Goal: Information Seeking & Learning: Understand process/instructions

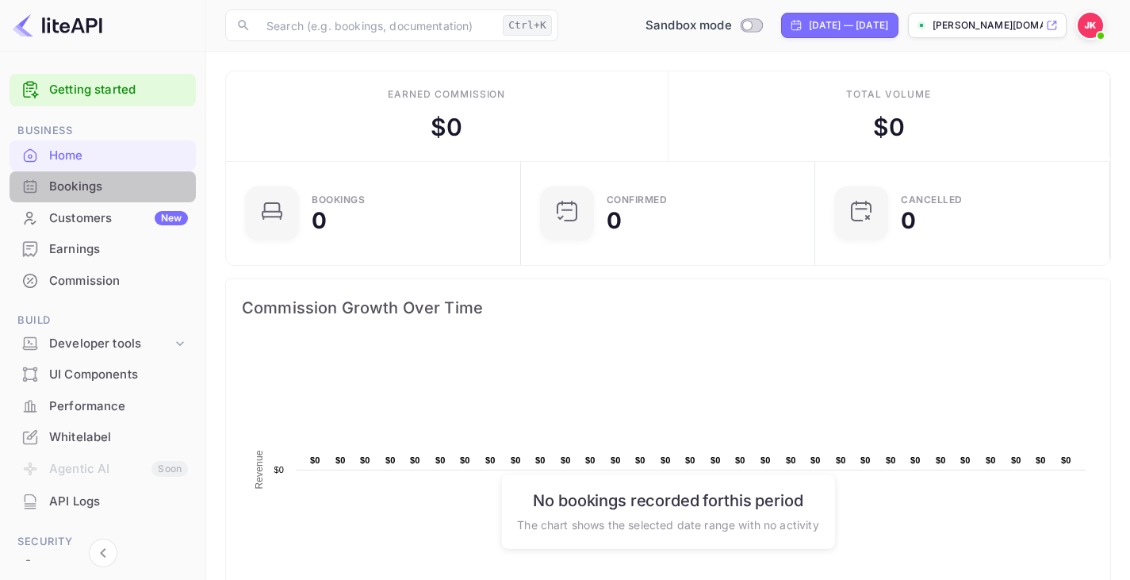
click at [121, 189] on div "Bookings" at bounding box center [118, 187] width 139 height 18
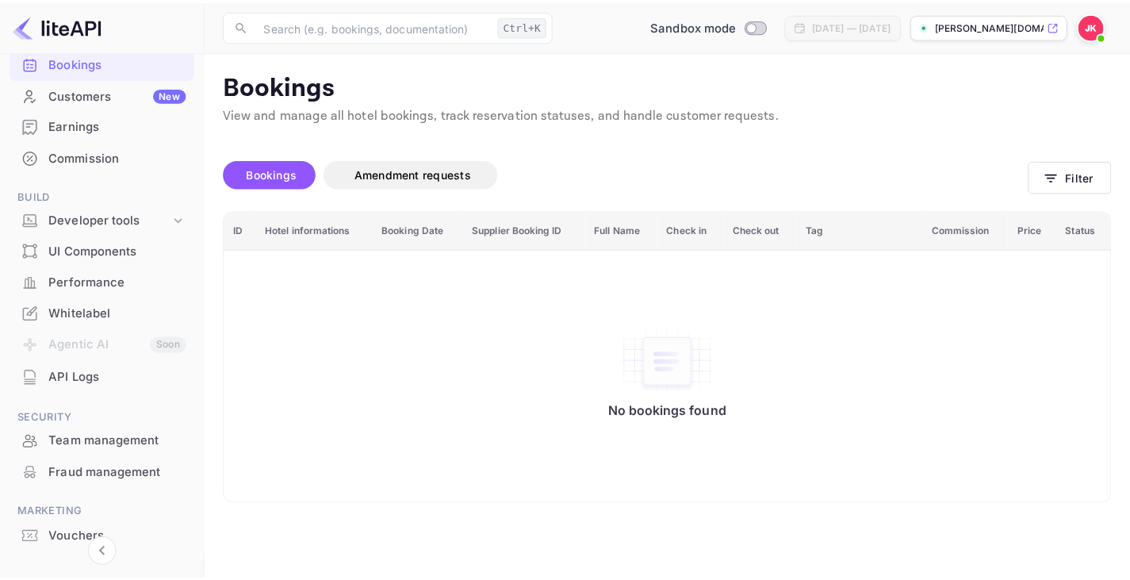
scroll to position [118, 0]
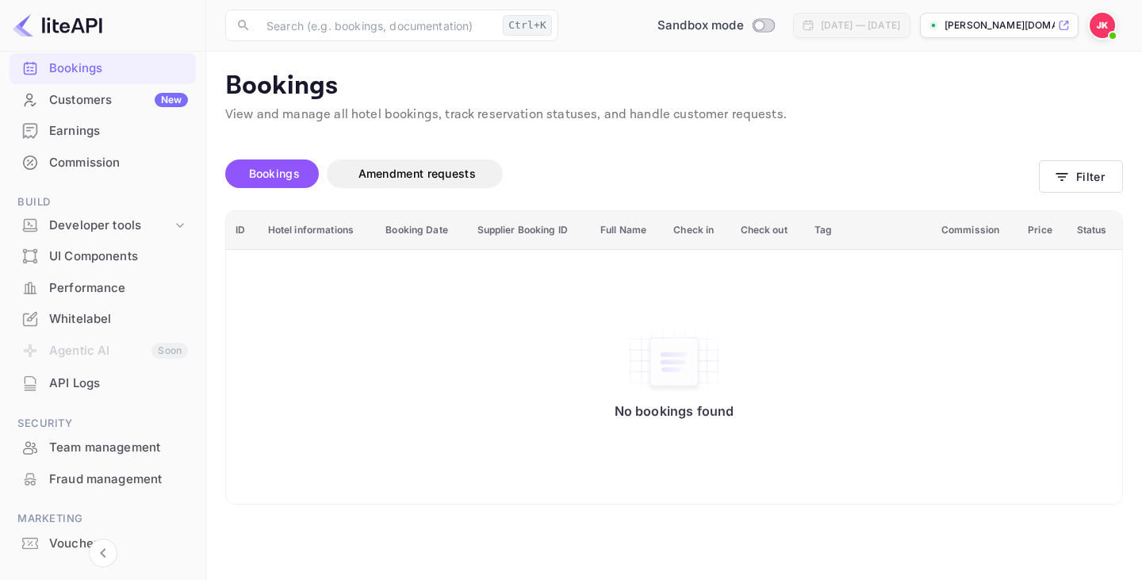
click at [100, 314] on div "Whitelabel" at bounding box center [118, 319] width 139 height 18
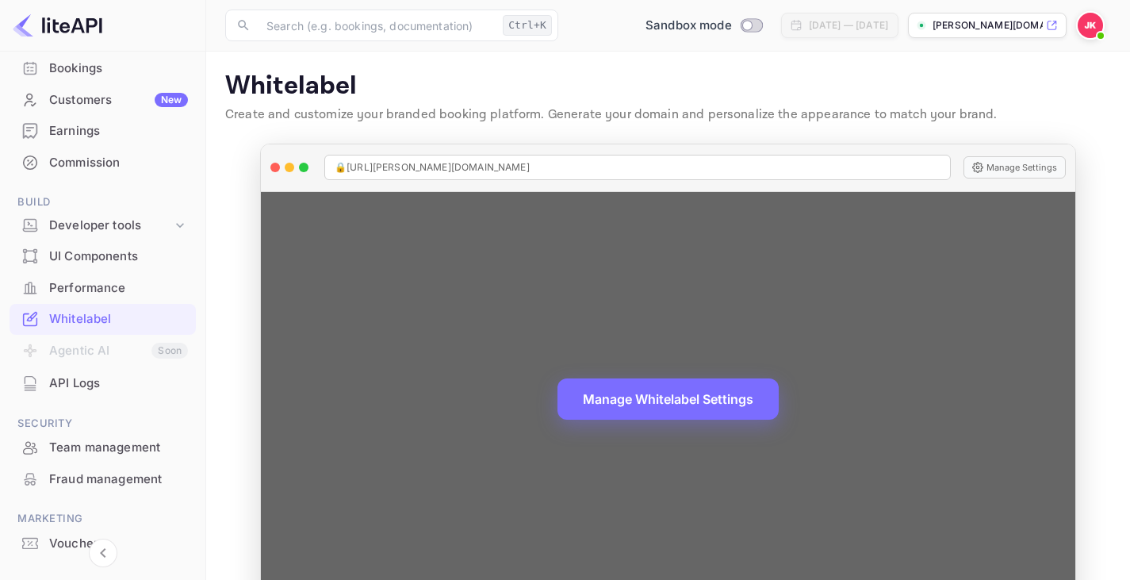
scroll to position [46, 0]
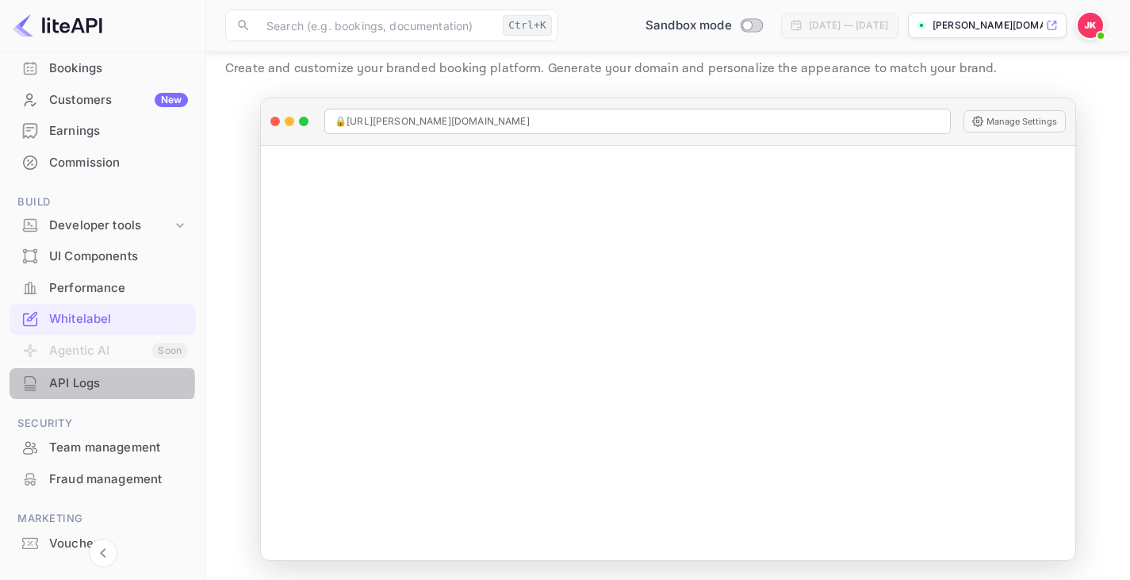
click at [92, 383] on div "API Logs" at bounding box center [118, 383] width 139 height 18
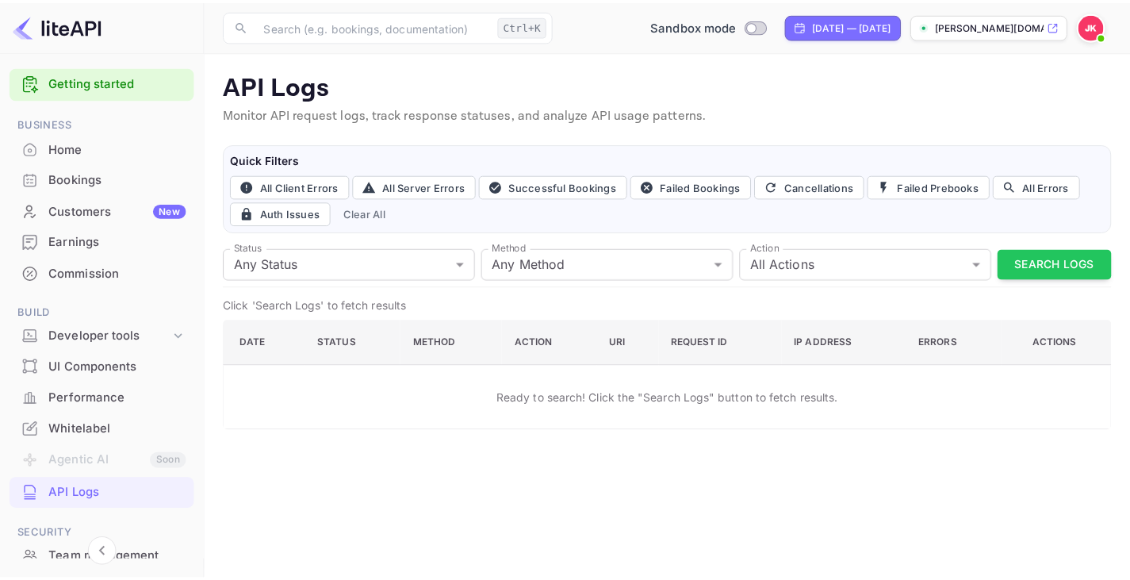
scroll to position [8, 0]
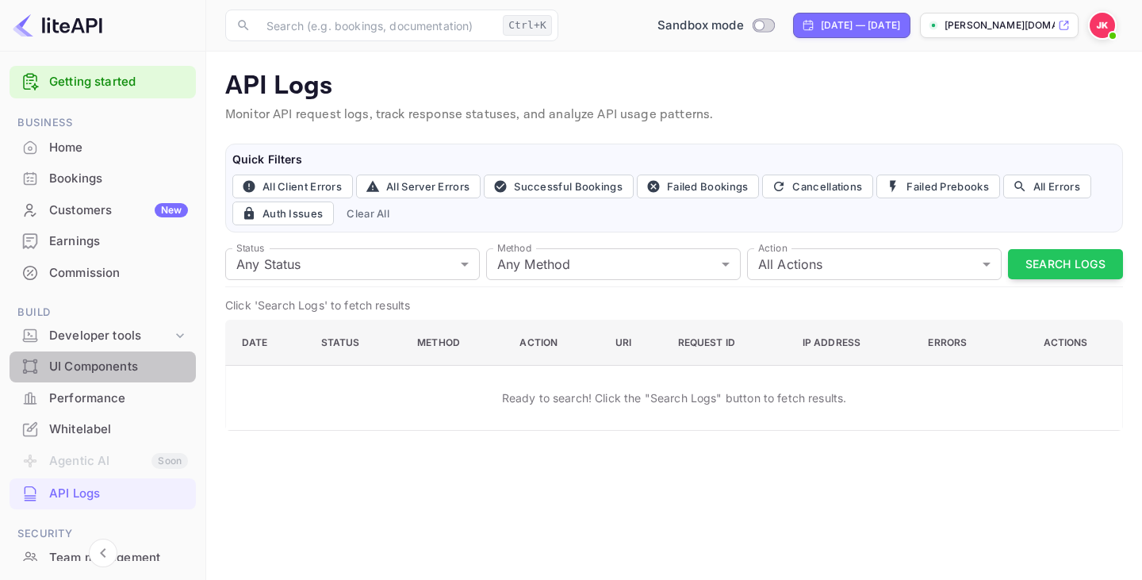
click at [105, 364] on div "UI Components" at bounding box center [118, 367] width 139 height 18
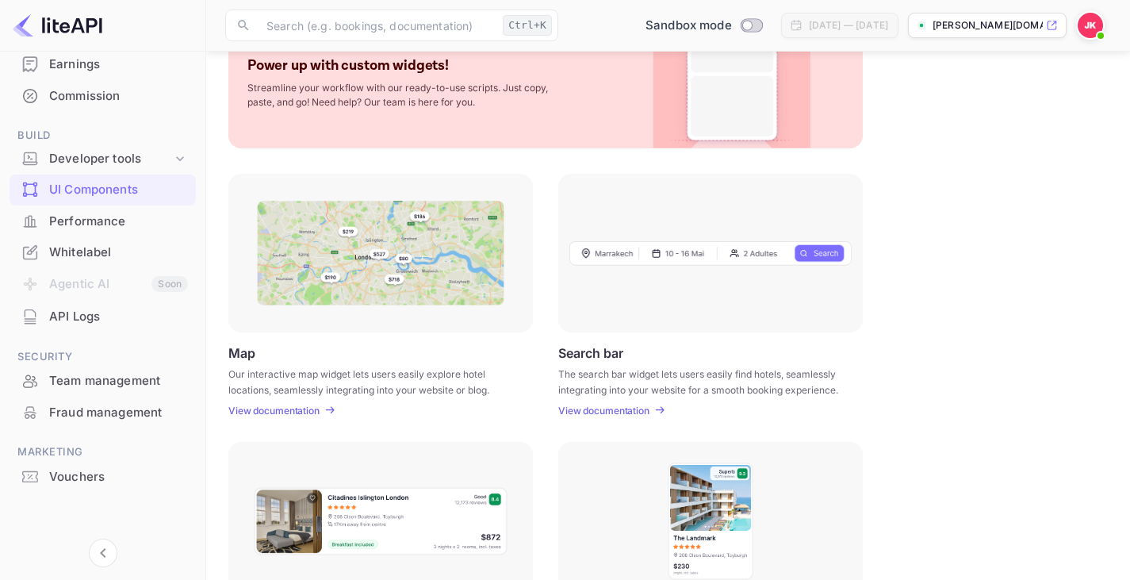
scroll to position [105, 0]
click at [598, 327] on div at bounding box center [710, 253] width 304 height 159
click at [582, 417] on div "UI Components Embed interactive hotel widgets into your website with customizab…" at bounding box center [668, 454] width 886 height 979
click at [583, 410] on p "View documentation" at bounding box center [603, 411] width 91 height 12
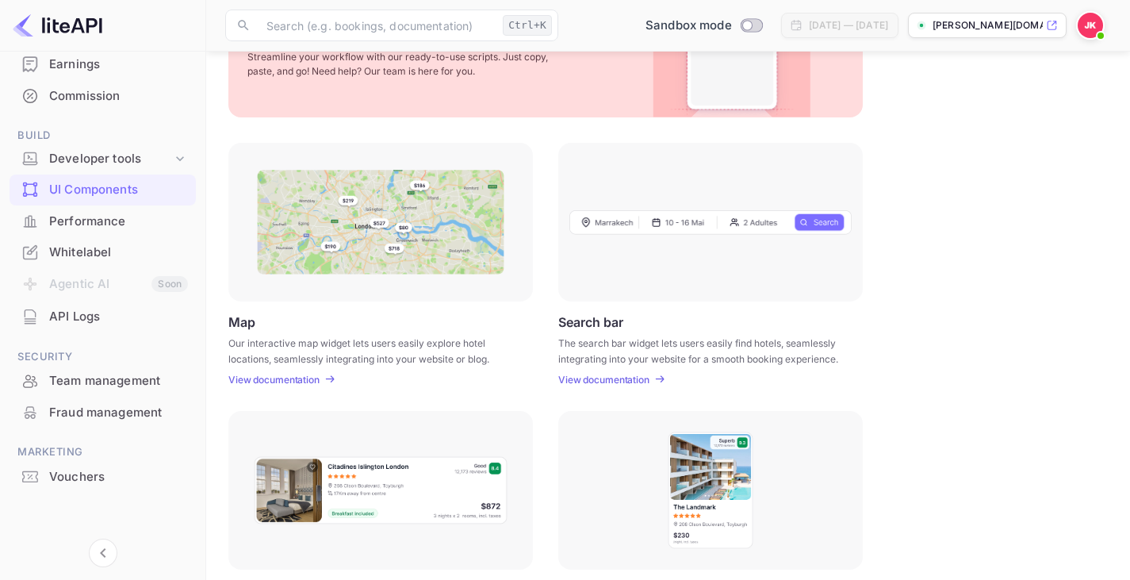
scroll to position [156, 0]
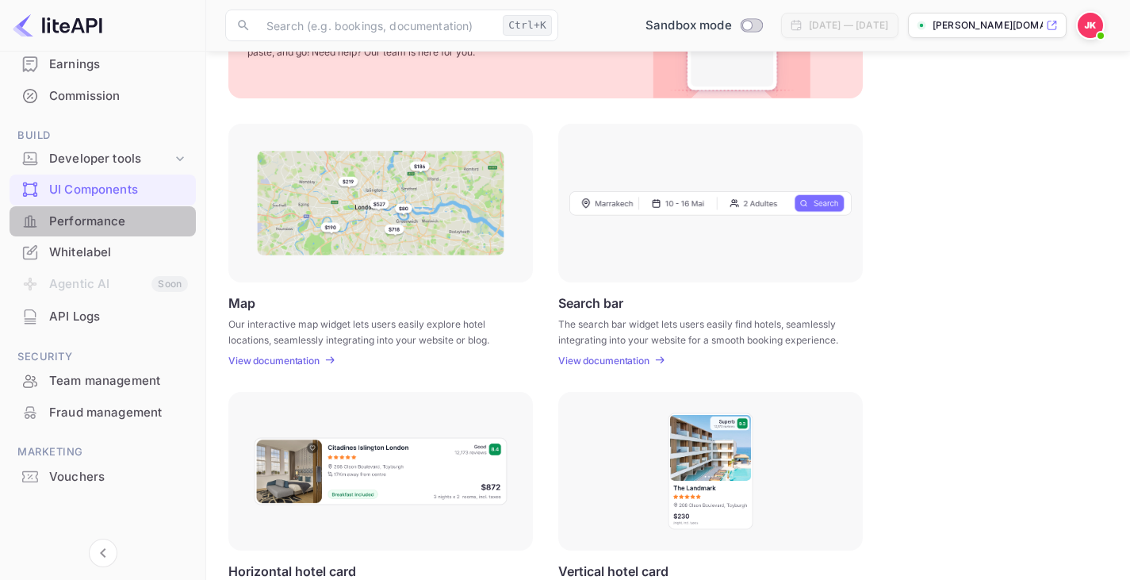
click at [133, 225] on div "Performance" at bounding box center [118, 221] width 139 height 18
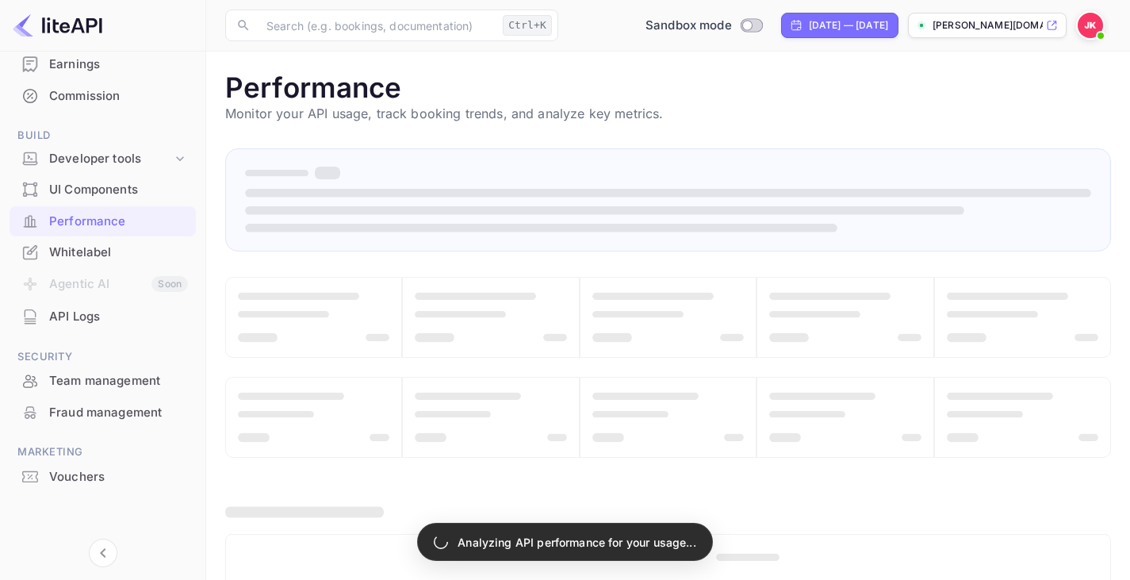
click at [90, 310] on div "API Logs" at bounding box center [118, 317] width 139 height 18
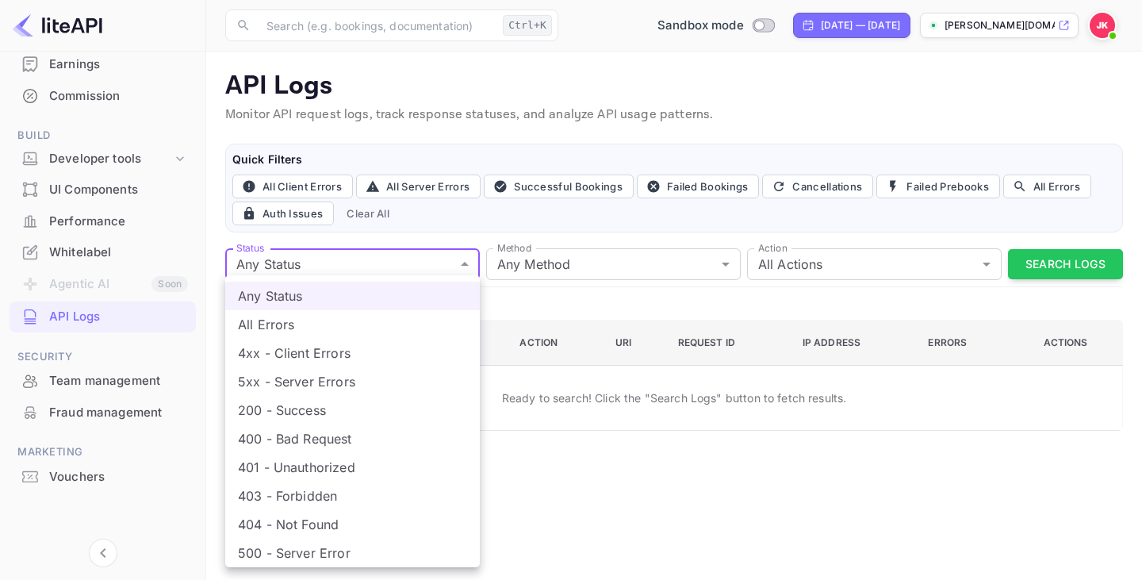
click at [326, 262] on body "Getting started Business Home Bookings Customers New Earnings Commission Build …" at bounding box center [571, 290] width 1142 height 580
click at [326, 262] on div at bounding box center [571, 290] width 1142 height 580
click at [326, 262] on body "Getting started Business Home Bookings Customers New Earnings Commission Build …" at bounding box center [571, 290] width 1142 height 580
click at [326, 262] on div at bounding box center [571, 290] width 1142 height 580
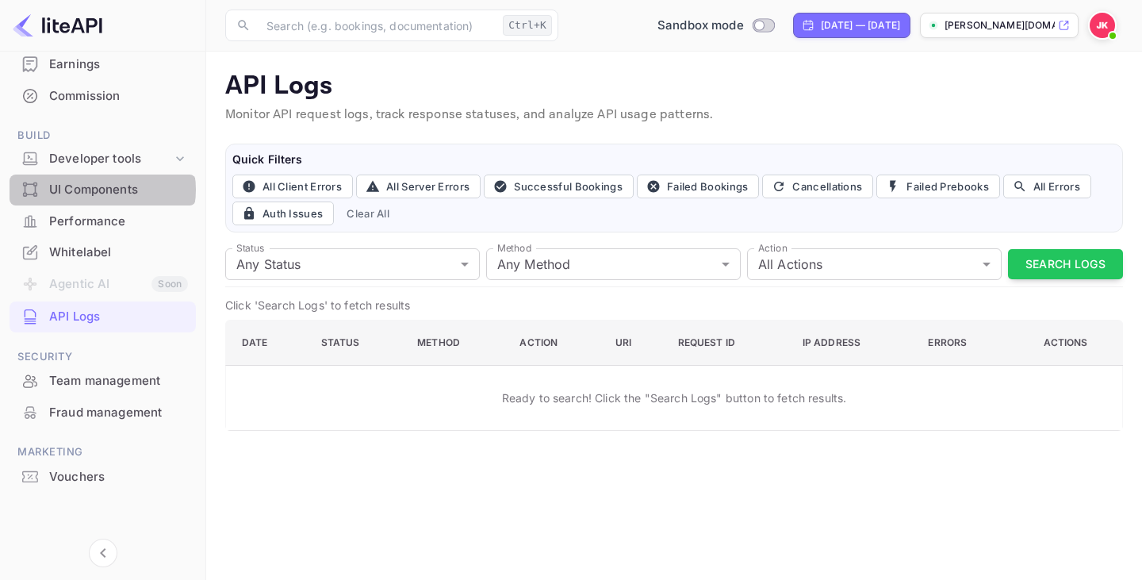
click at [101, 189] on div "UI Components" at bounding box center [118, 190] width 139 height 18
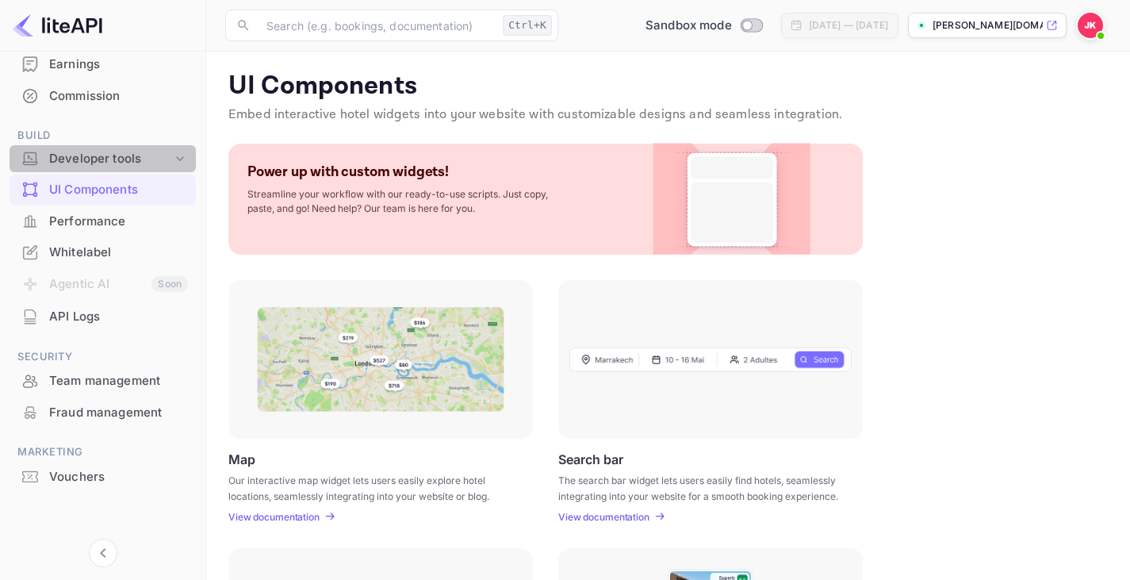
click at [180, 165] on icon at bounding box center [180, 159] width 16 height 16
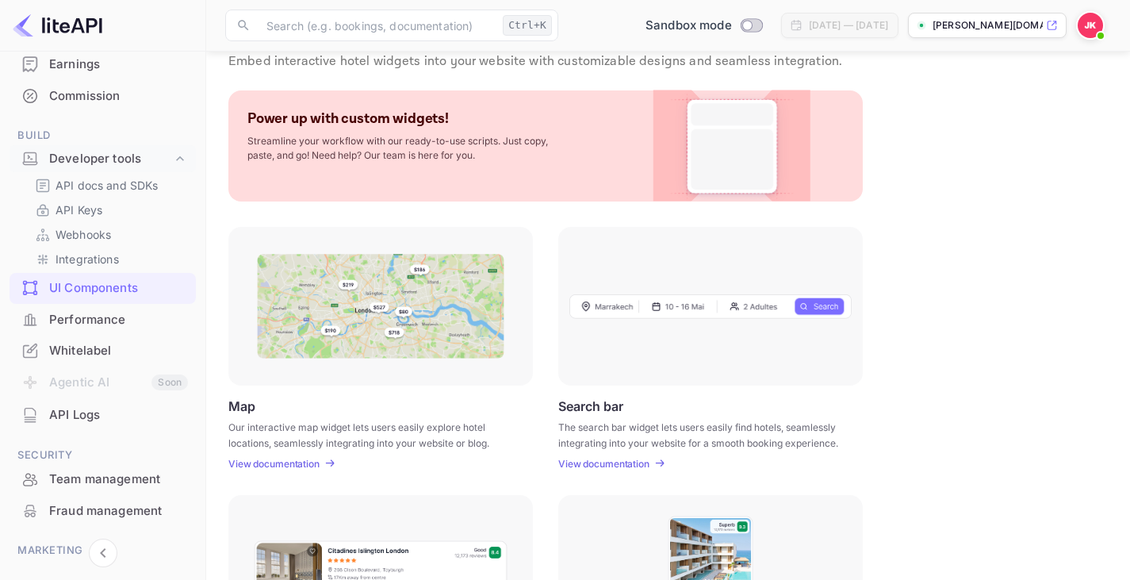
scroll to position [55, 0]
click at [46, 346] on div "Whitelabel" at bounding box center [103, 350] width 186 height 31
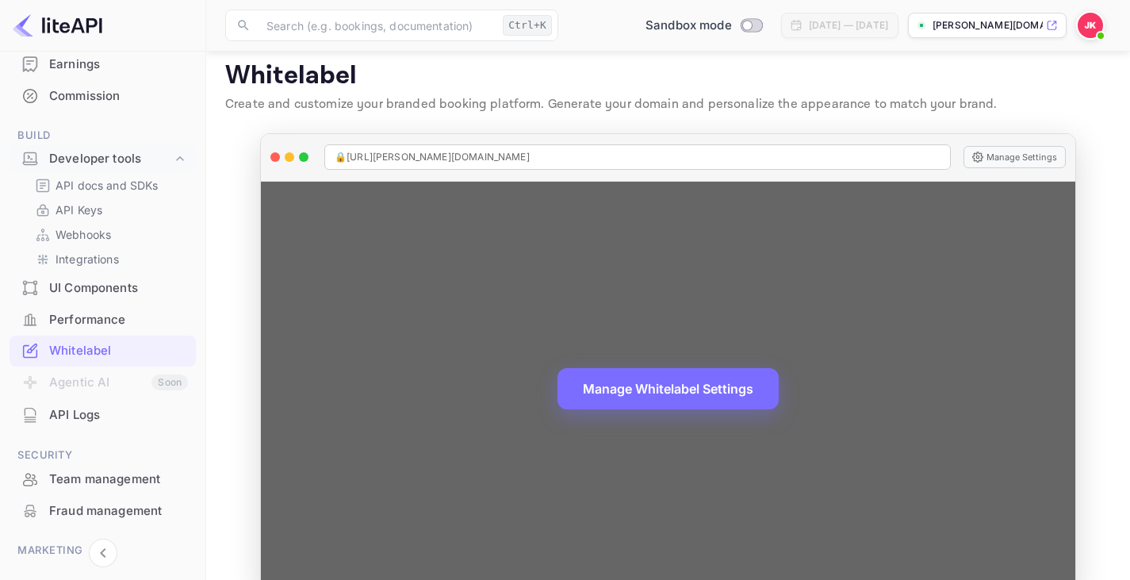
scroll to position [46, 0]
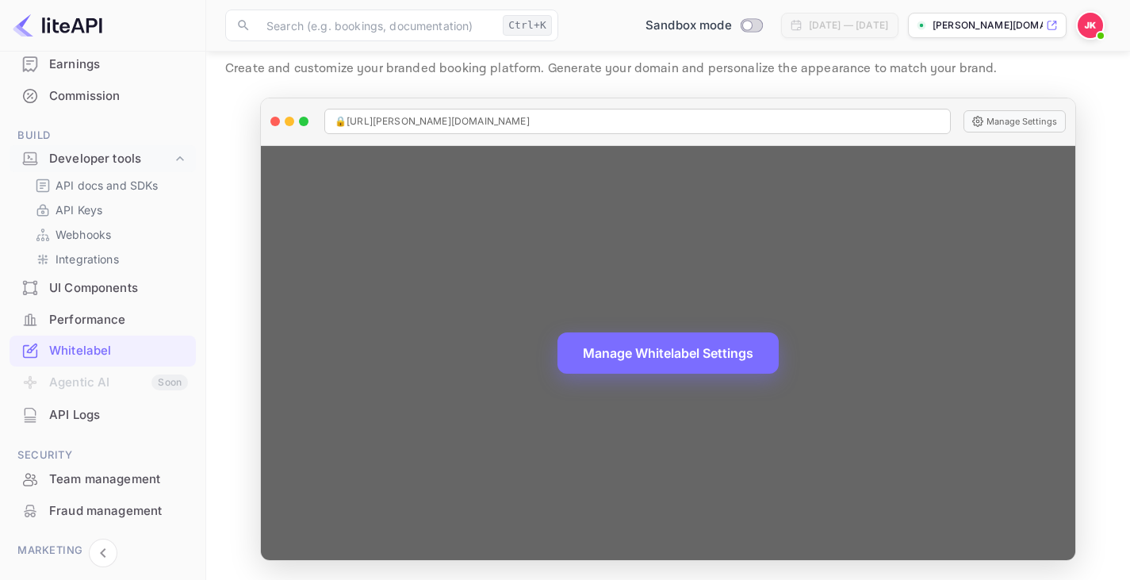
click at [631, 378] on div "Manage Whitelabel Settings" at bounding box center [668, 353] width 814 height 415
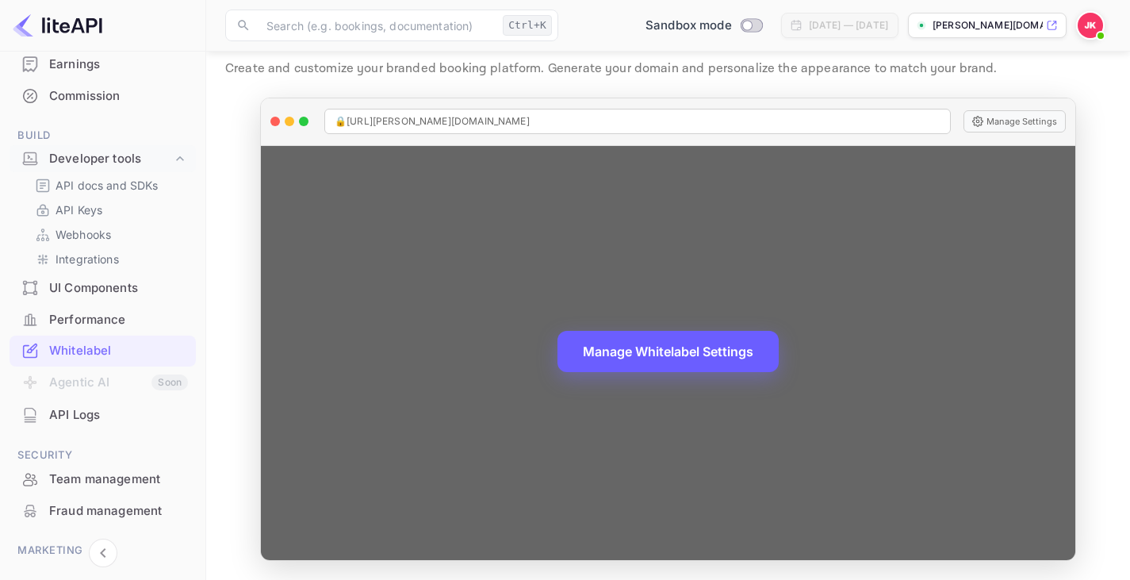
click at [648, 354] on button "Manage Whitelabel Settings" at bounding box center [667, 351] width 221 height 41
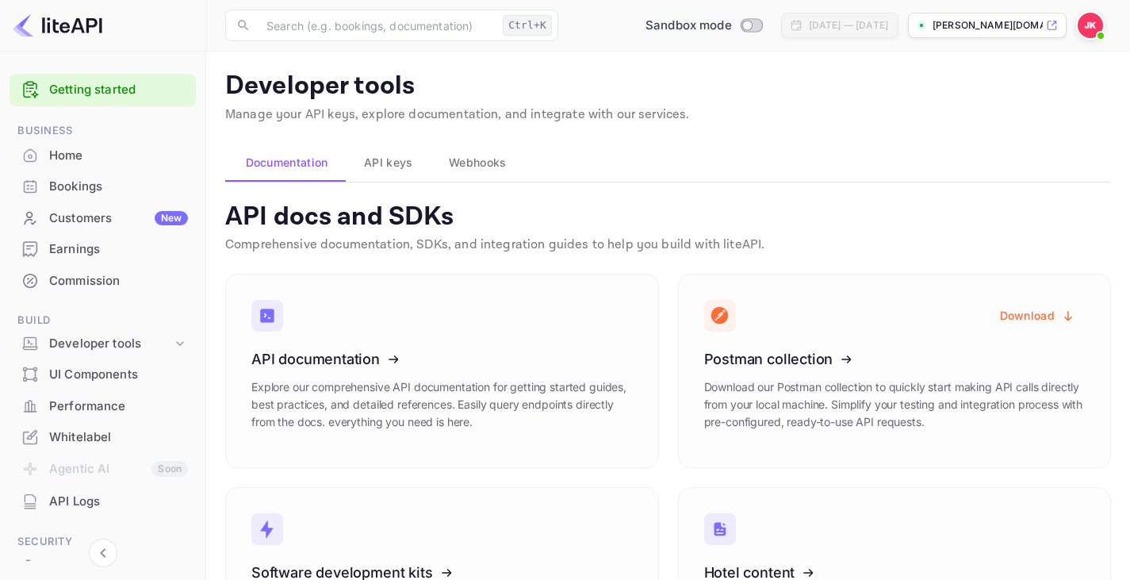
click at [372, 141] on main "Developer tools Manage your API keys, explore documentation, and integrate with…" at bounding box center [668, 376] width 924 height 648
click at [373, 149] on button "API keys" at bounding box center [386, 162] width 85 height 38
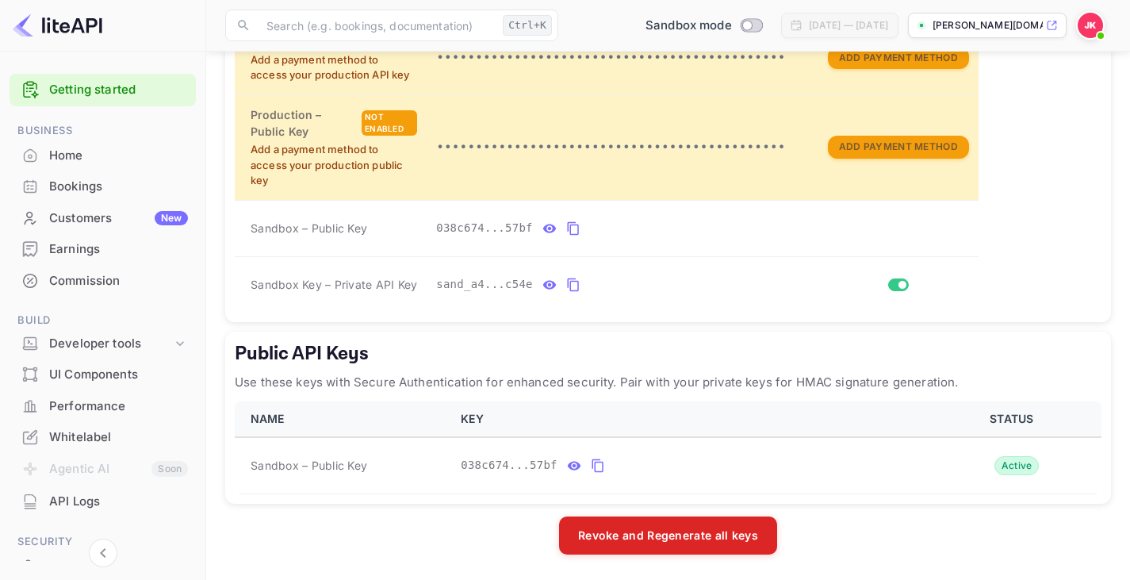
scroll to position [568, 0]
click at [568, 466] on icon "public api keys table" at bounding box center [574, 465] width 13 height 9
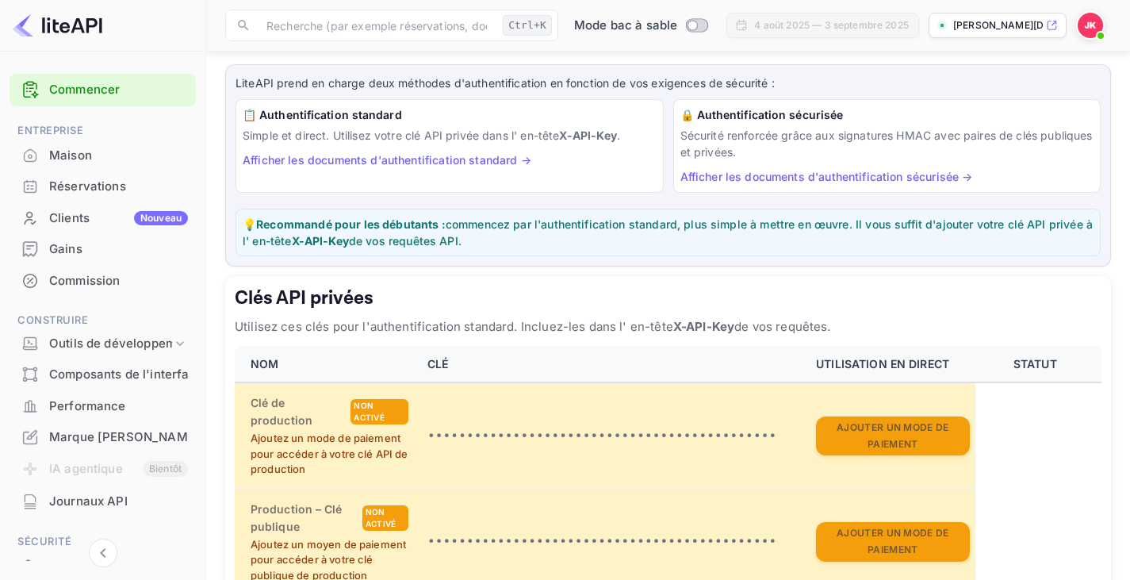
scroll to position [210, 0]
click at [552, 321] on font "Utilisez ces clés pour l'authentification standard. Incluez-les dans l' en-tête" at bounding box center [454, 325] width 438 height 15
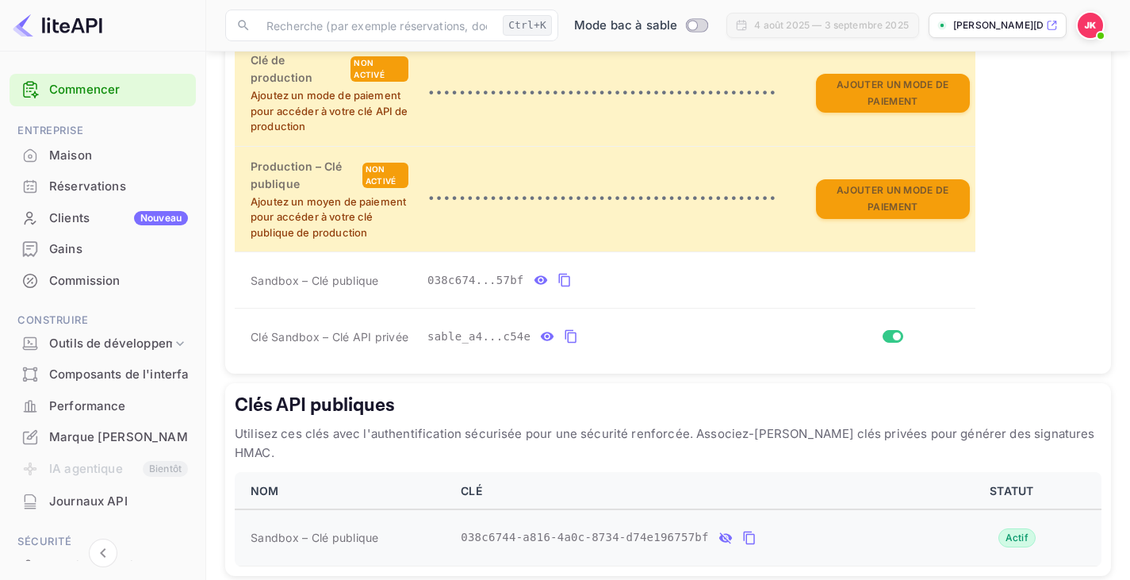
scroll to position [558, 0]
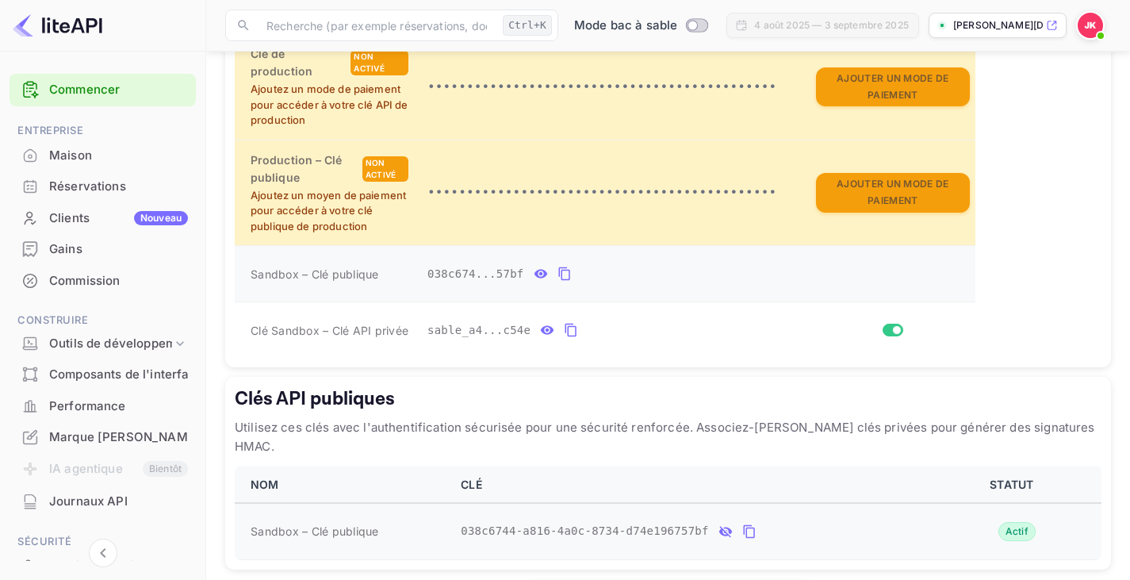
click at [530, 261] on button "tableau des clés API privées" at bounding box center [540, 273] width 21 height 25
click at [540, 320] on icon "tableau des clés API privées" at bounding box center [547, 329] width 14 height 19
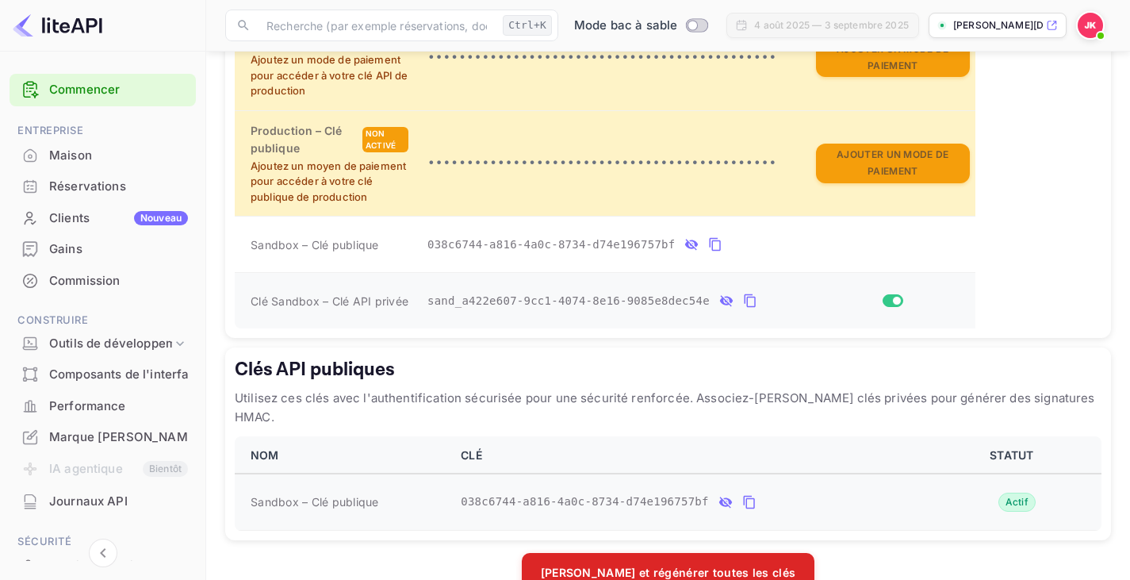
scroll to position [587, 0]
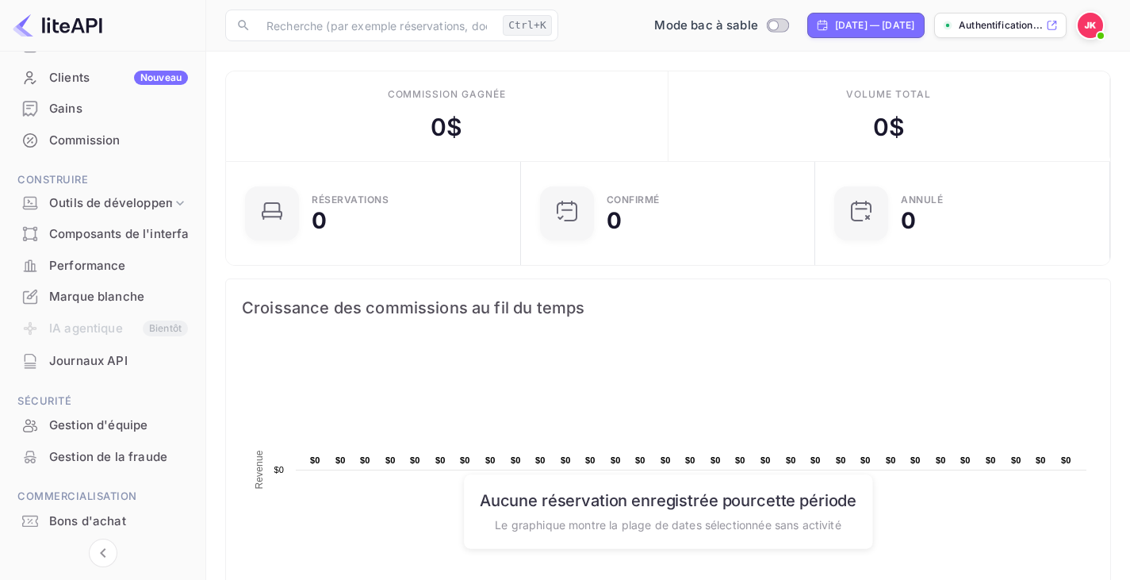
scroll to position [141, 0]
click at [87, 201] on font "Outils de développement" at bounding box center [121, 201] width 145 height 15
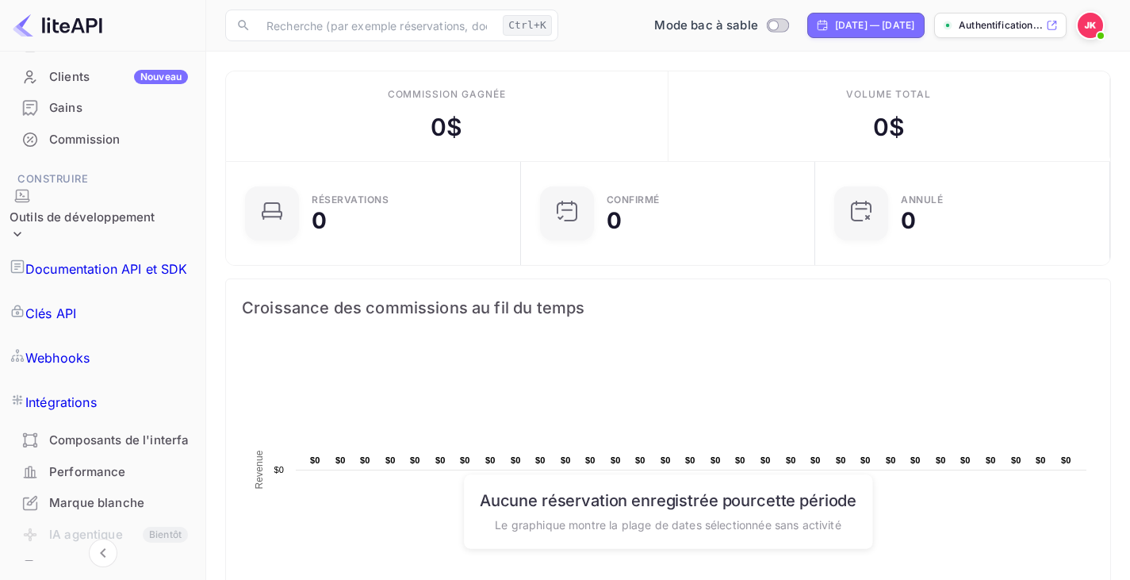
click at [77, 261] on font "Documentation API et SDK" at bounding box center [106, 269] width 163 height 16
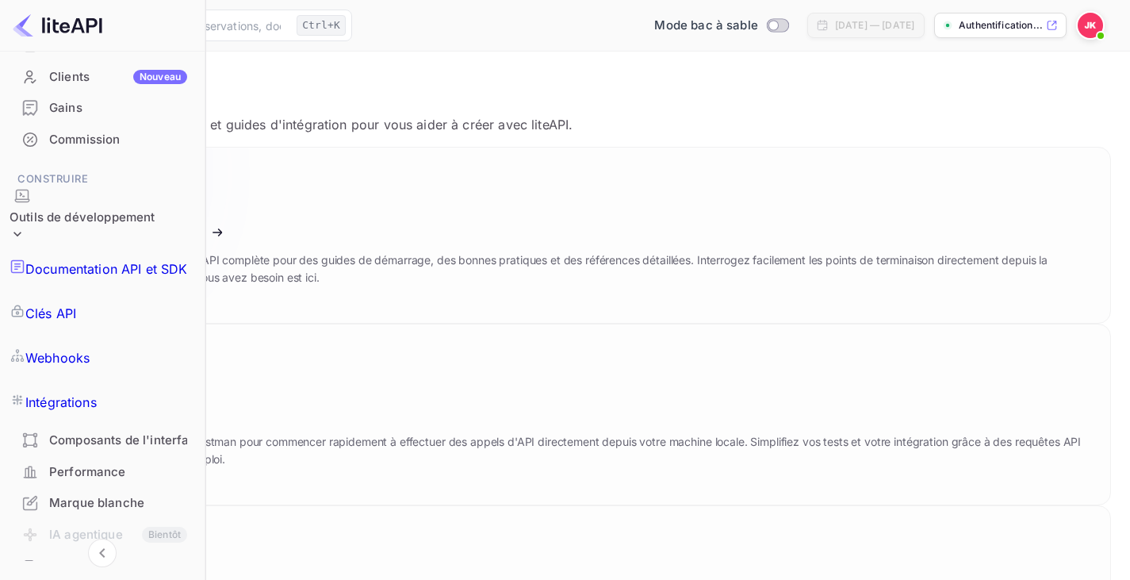
click at [266, 254] on icon at bounding box center [143, 228] width 247 height 163
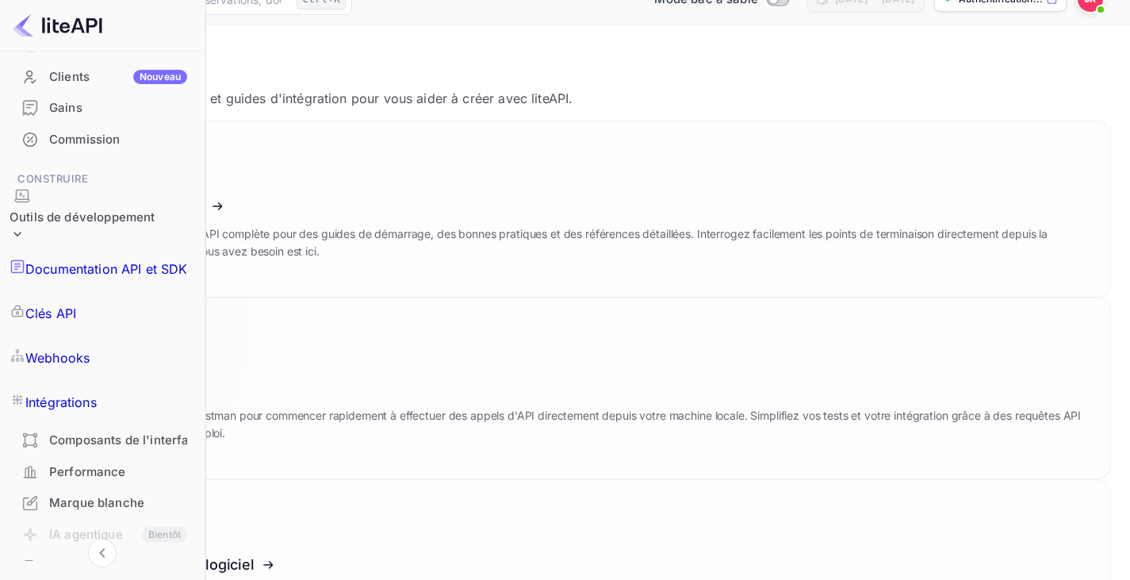
click at [140, 346] on font "Télécharger" at bounding box center [111, 352] width 56 height 12
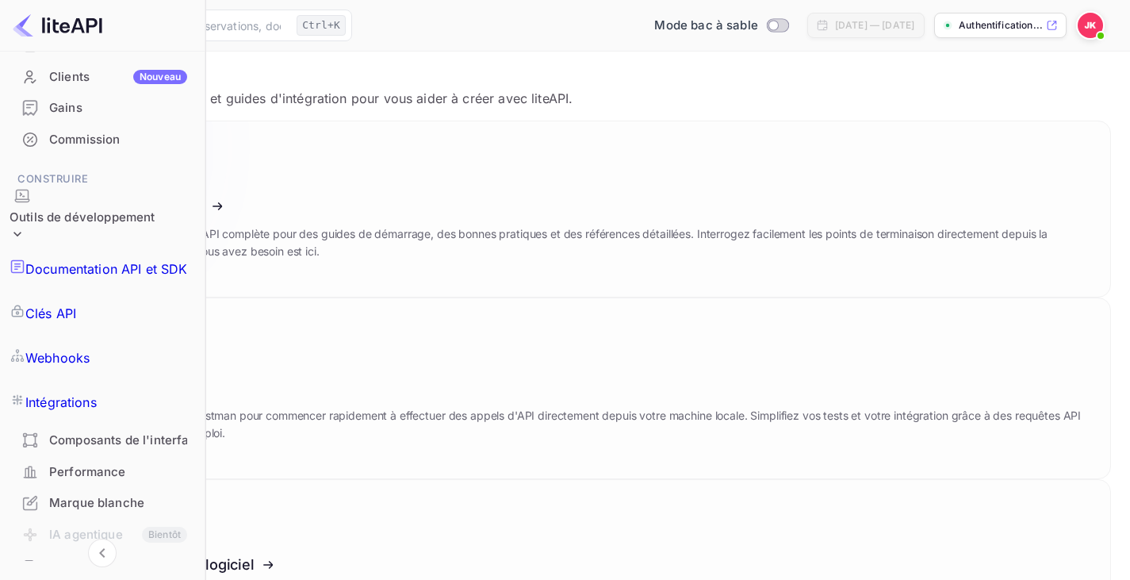
scroll to position [0, 0]
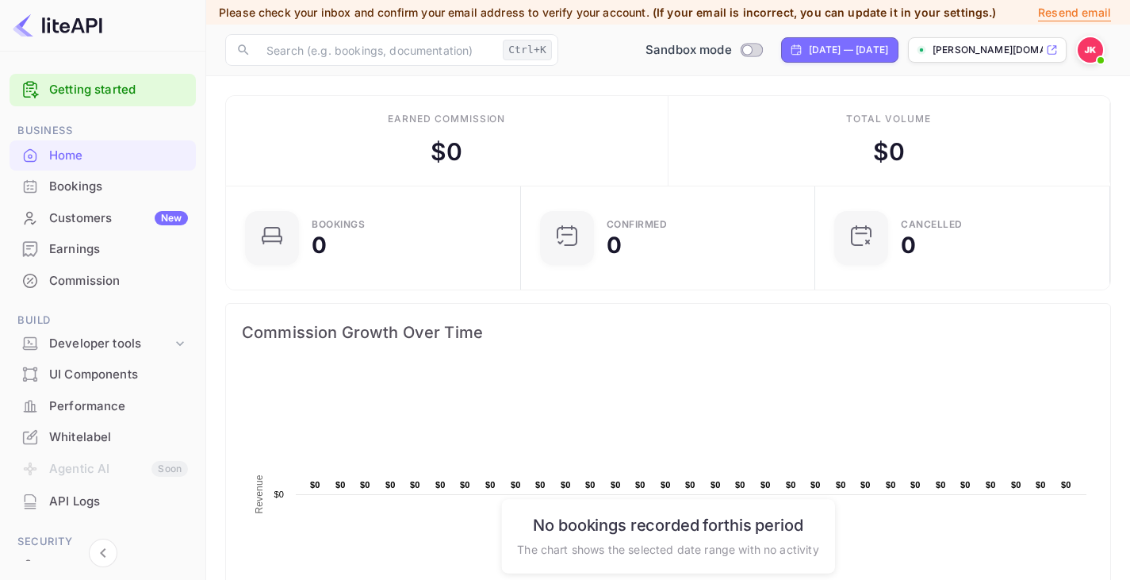
scroll to position [185, 0]
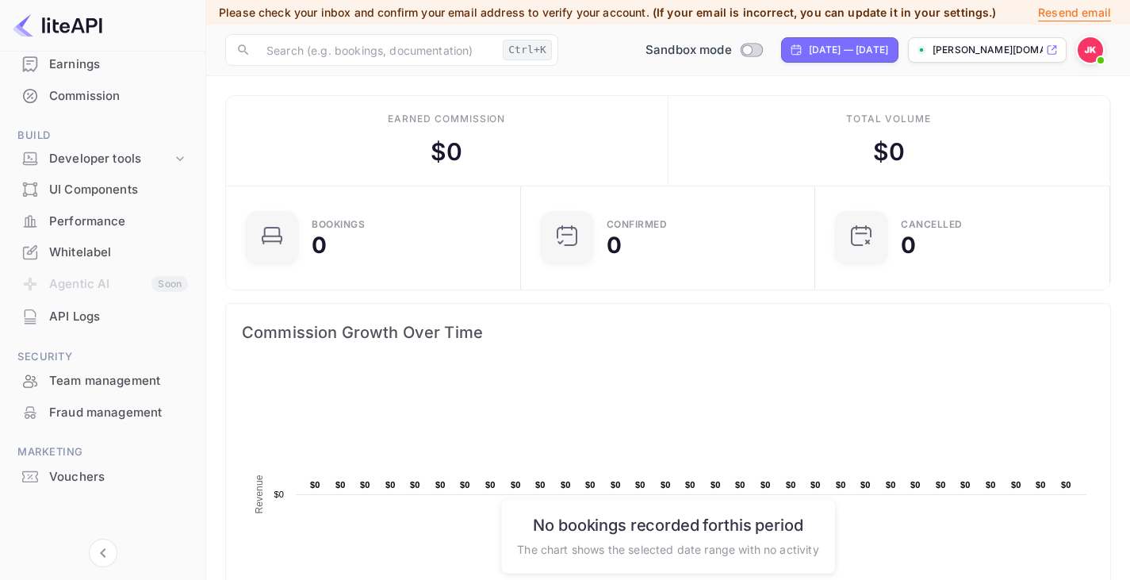
click at [151, 193] on div "UI Components" at bounding box center [118, 190] width 139 height 18
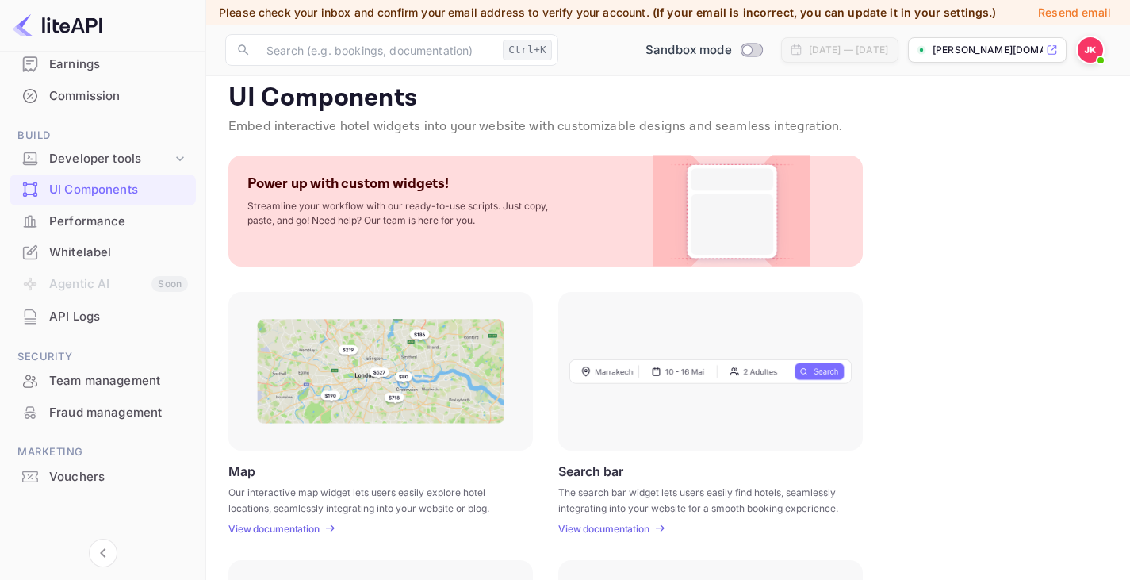
scroll to position [7, 0]
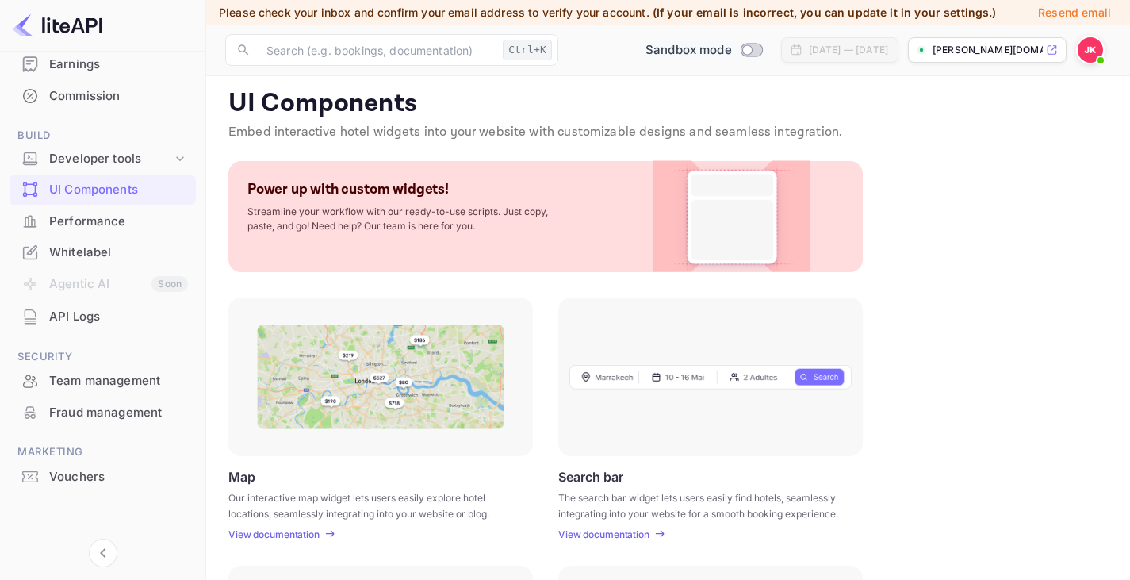
click at [740, 55] on span "Switch to Production mode" at bounding box center [751, 50] width 23 height 14
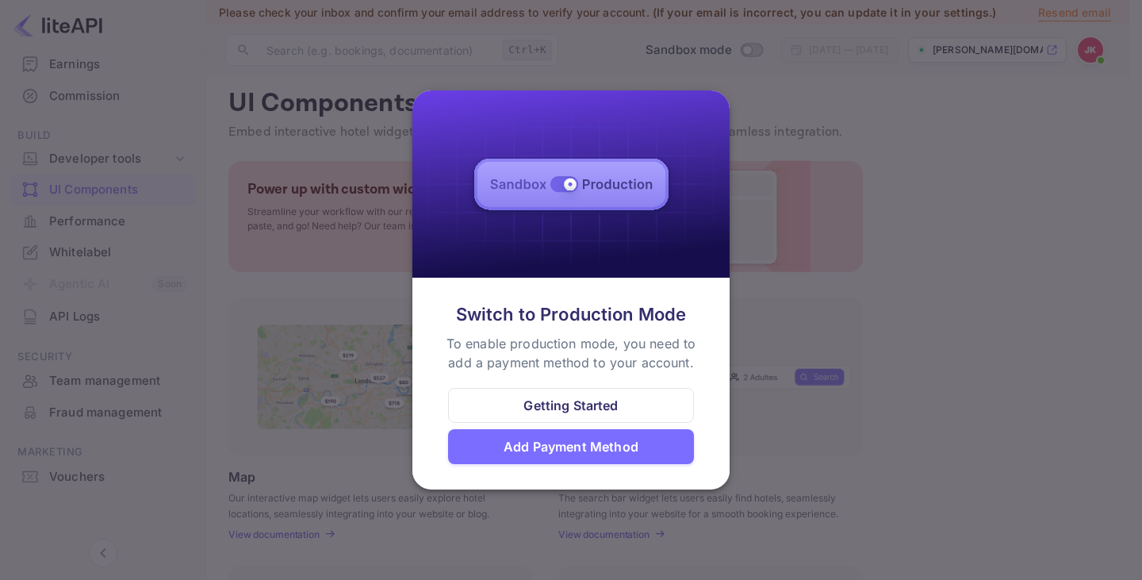
click at [580, 411] on div "Getting Started" at bounding box center [570, 405] width 94 height 19
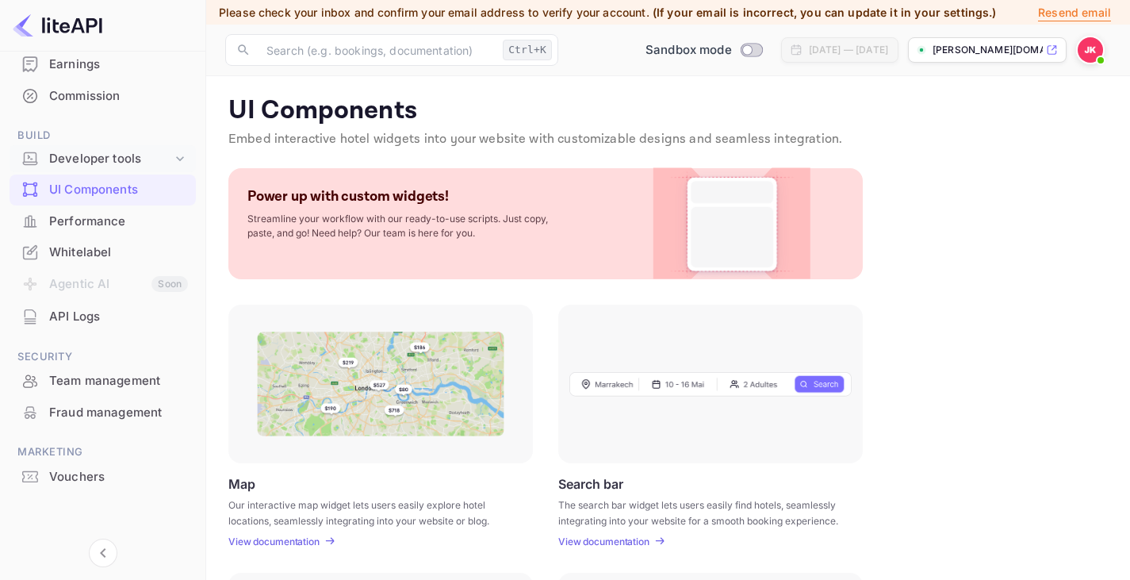
click at [172, 156] on icon at bounding box center [180, 159] width 16 height 16
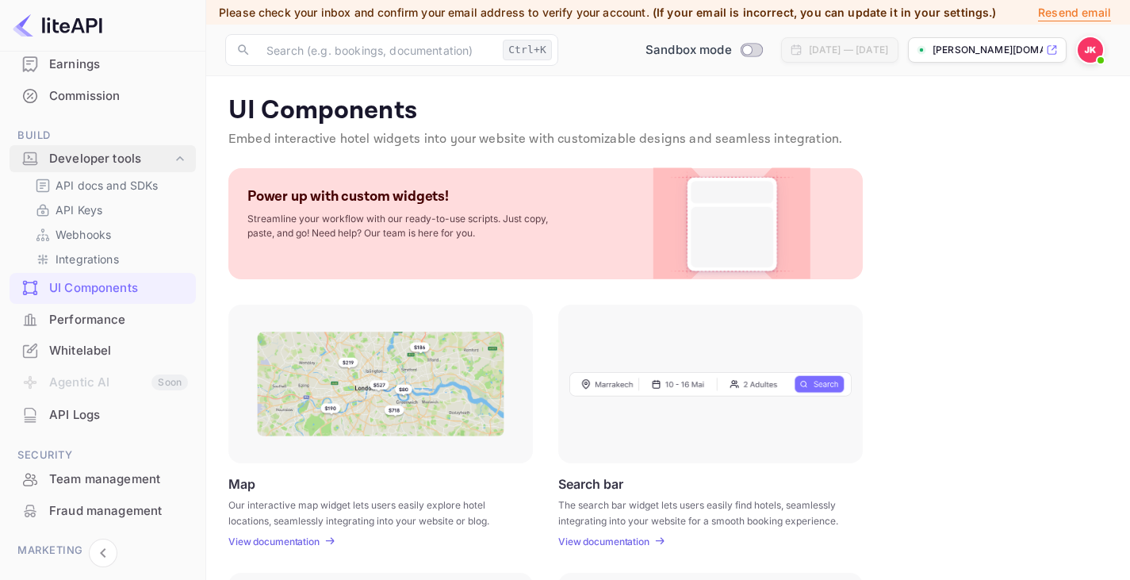
click at [172, 156] on icon at bounding box center [180, 159] width 16 height 16
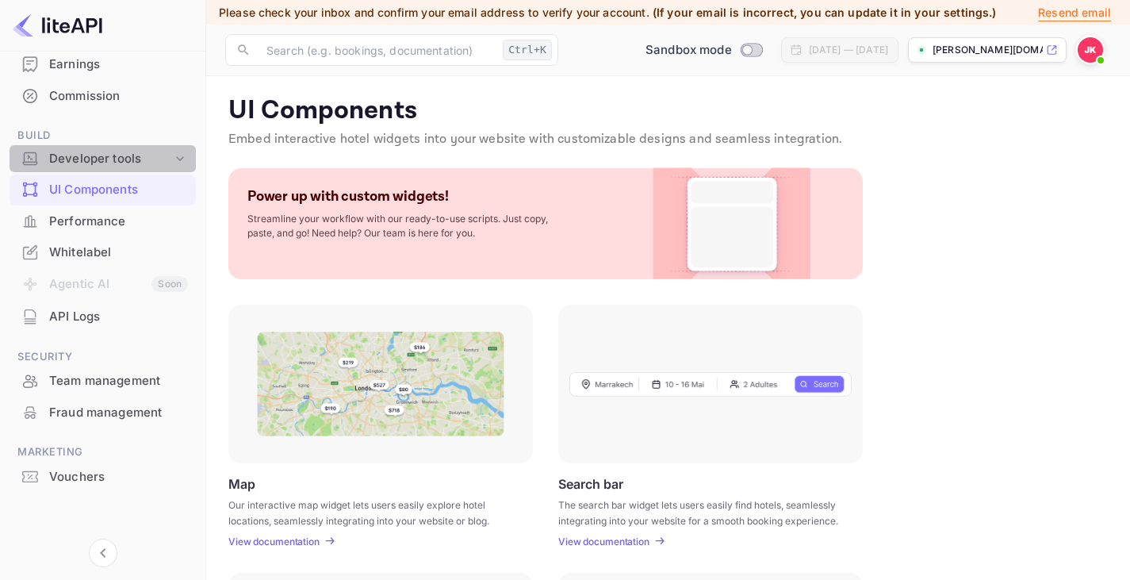
click at [172, 163] on icon at bounding box center [180, 159] width 16 height 16
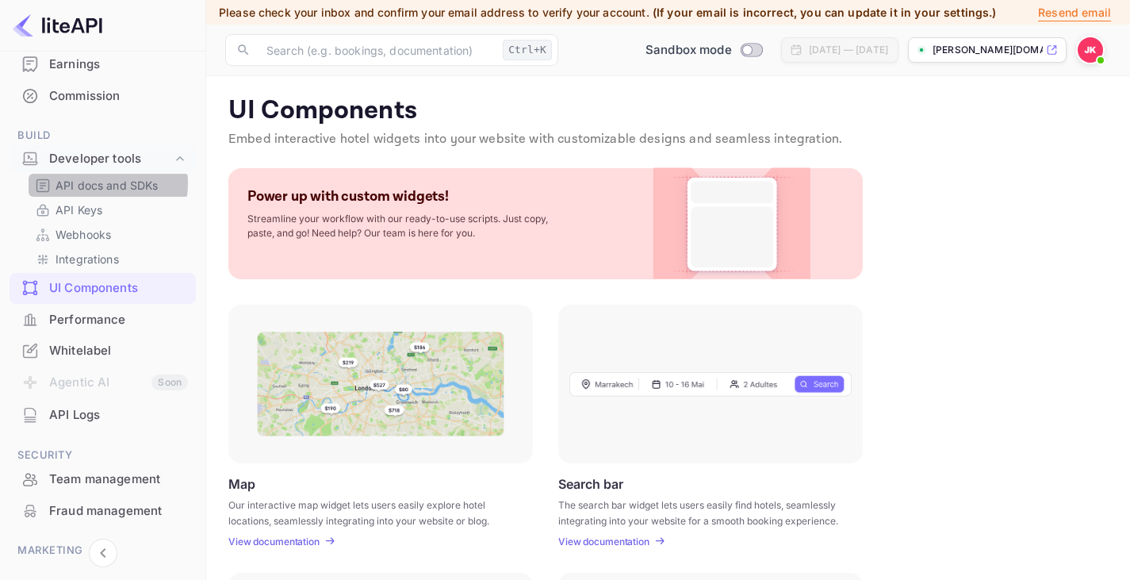
click at [87, 183] on p "API docs and SDKs" at bounding box center [106, 185] width 103 height 17
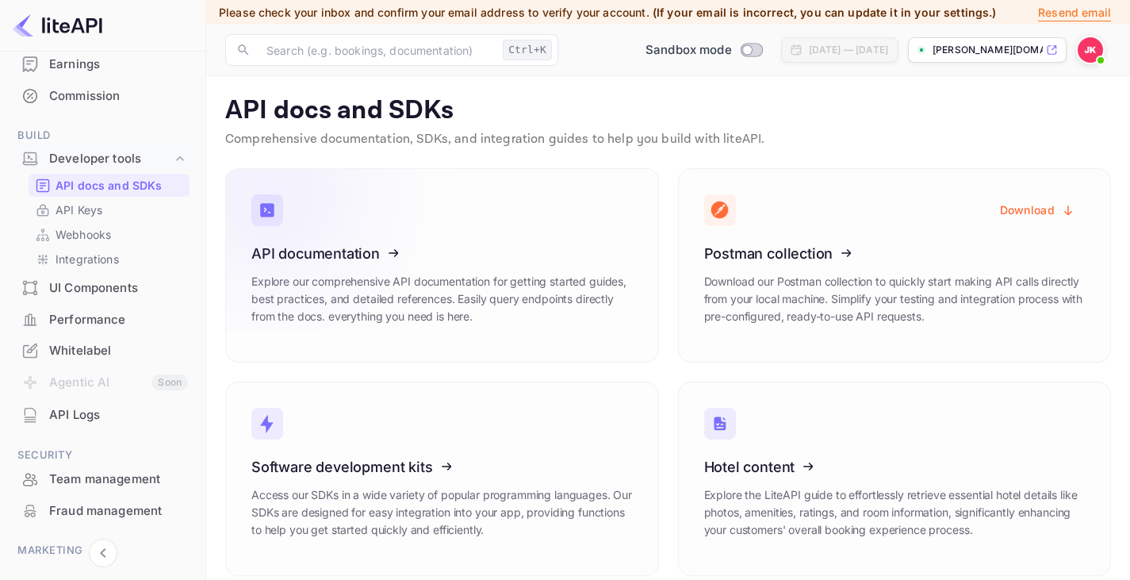
click at [392, 268] on icon at bounding box center [349, 250] width 247 height 163
